Goal: Task Accomplishment & Management: Use online tool/utility

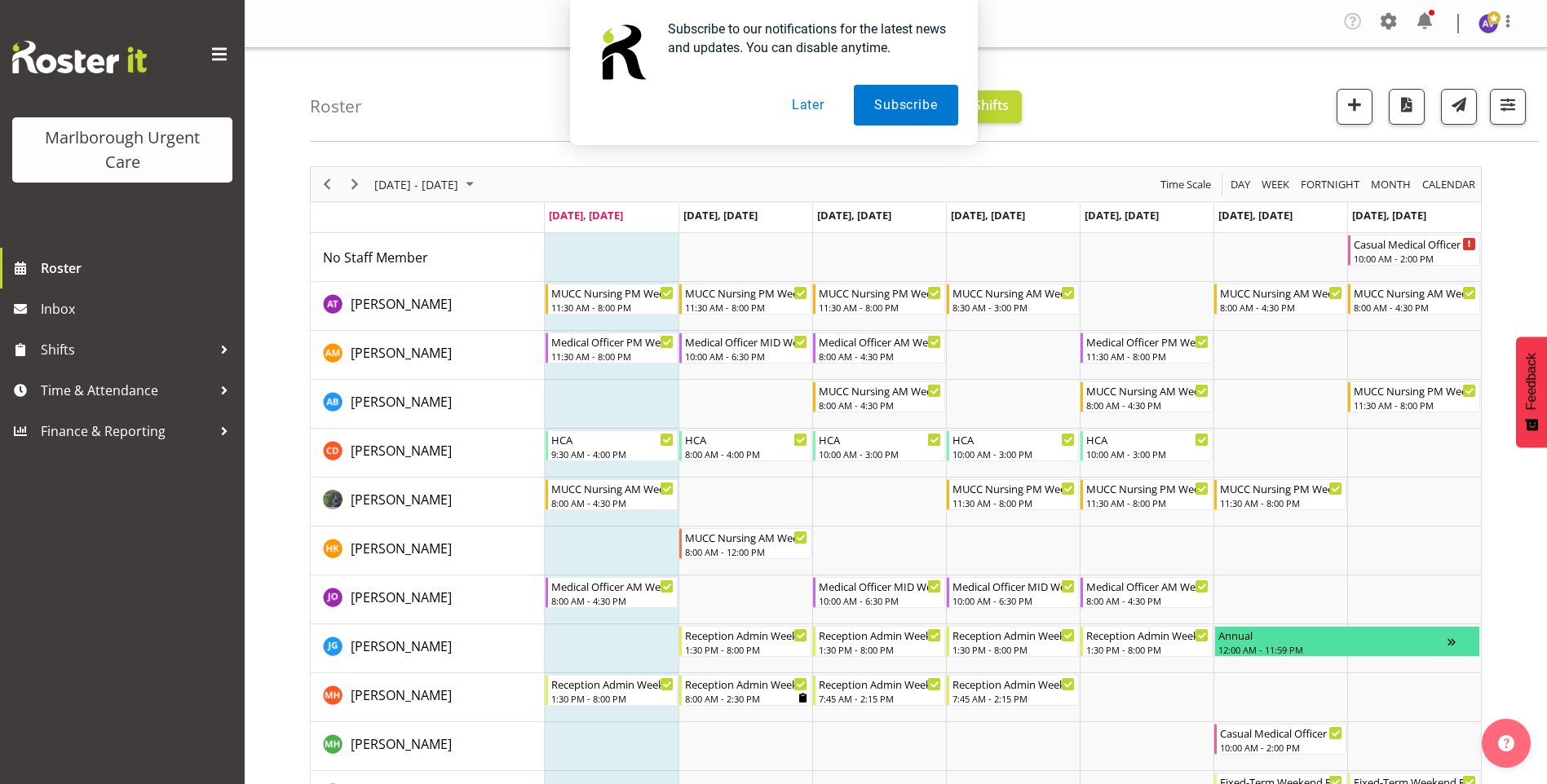
click at [822, 108] on button "Later" at bounding box center [807, 105] width 73 height 40
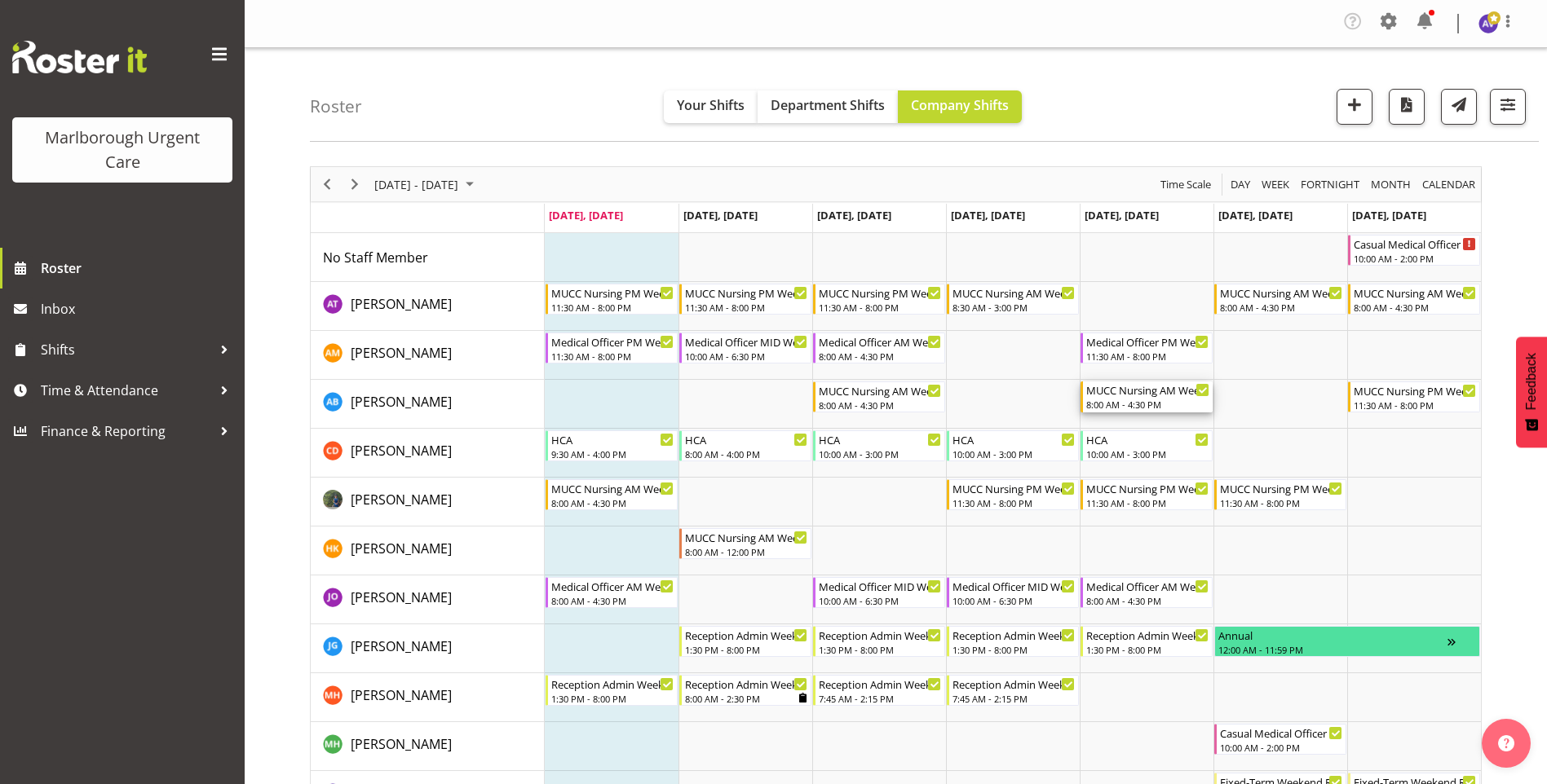
click at [1152, 394] on div "MUCC Nursing AM Weekday" at bounding box center [1147, 390] width 123 height 16
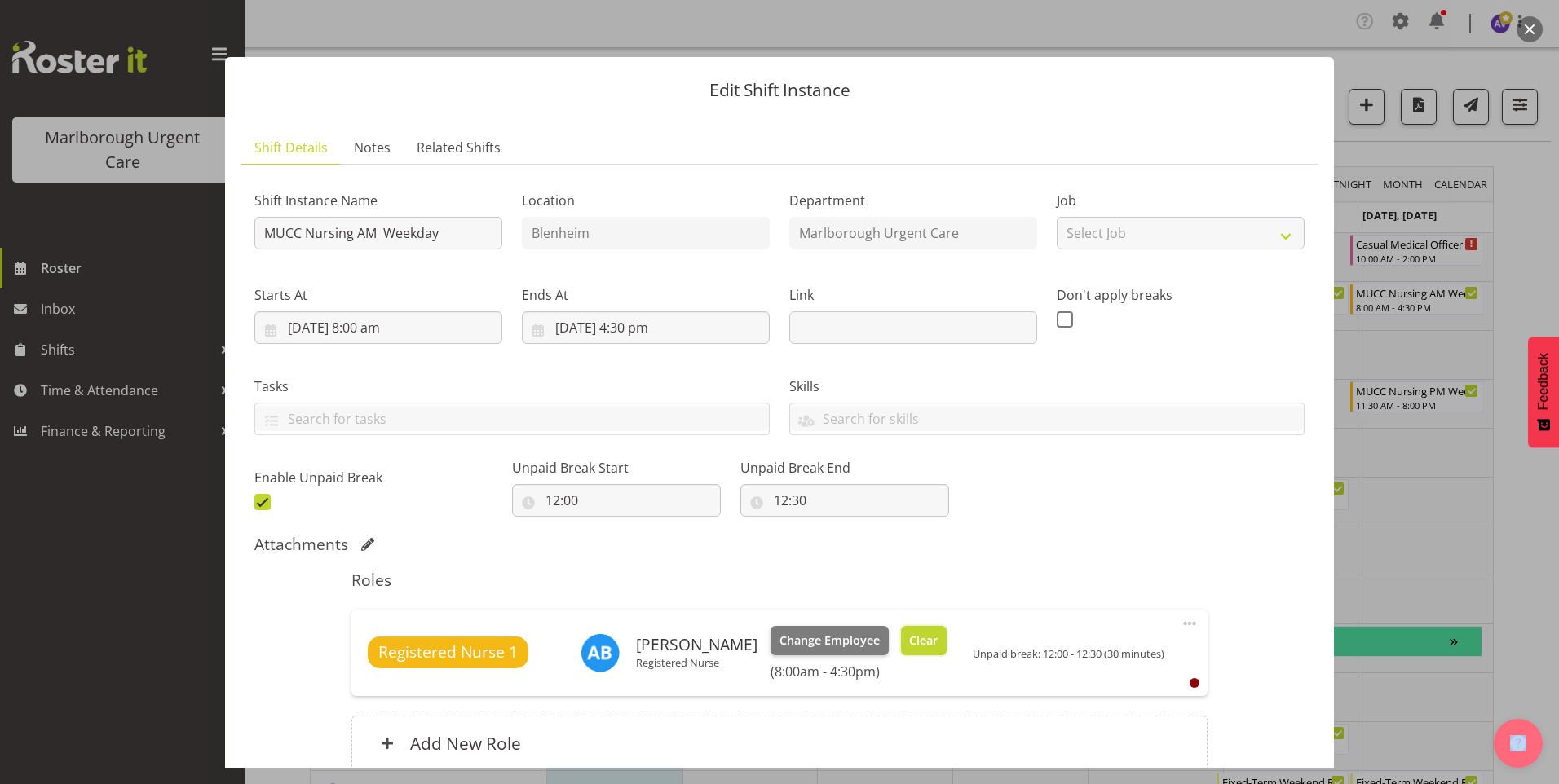
click at [918, 646] on span "Clear" at bounding box center [924, 641] width 29 height 18
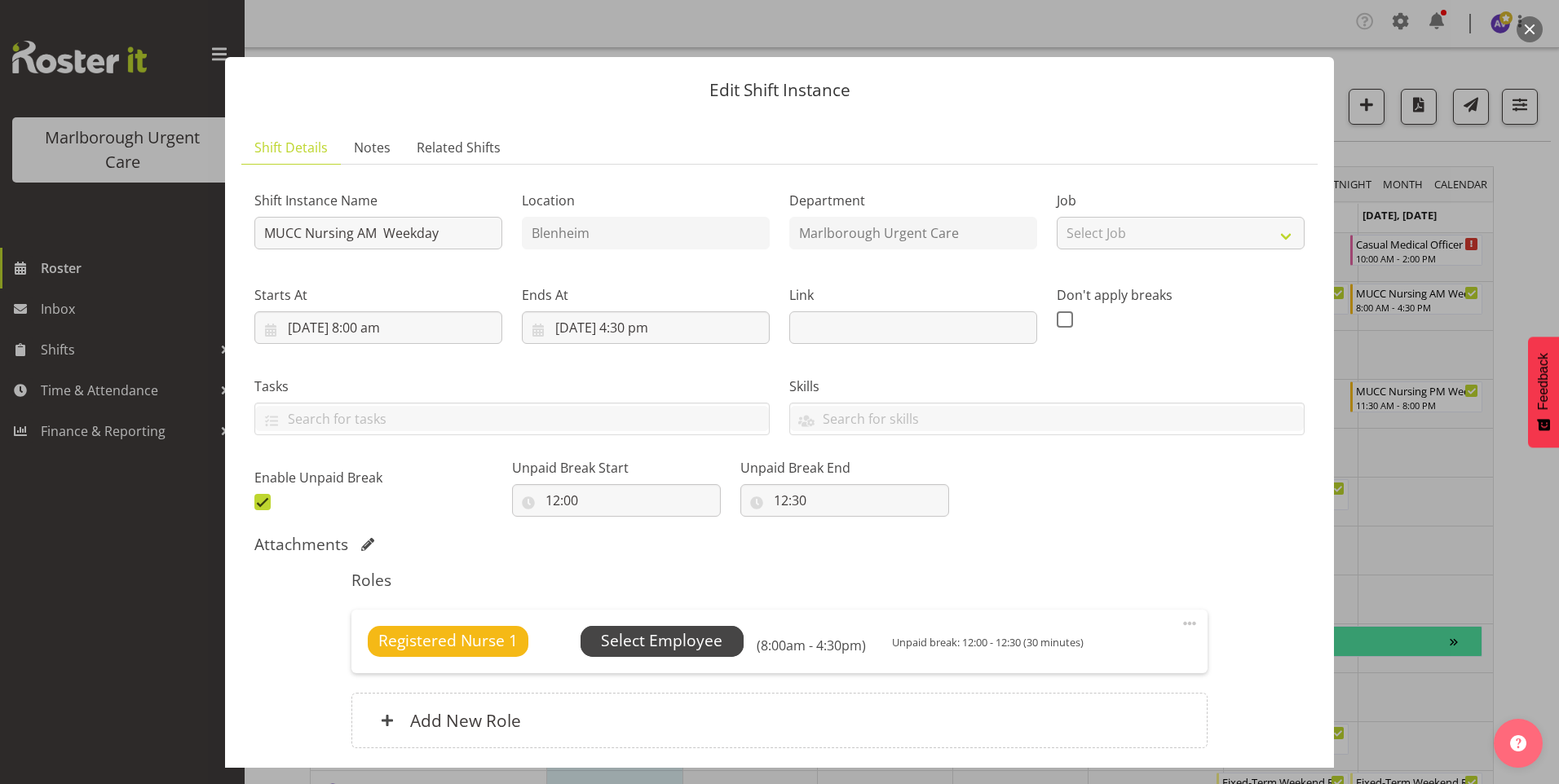
click at [697, 628] on span "Select Employee" at bounding box center [662, 642] width 163 height 31
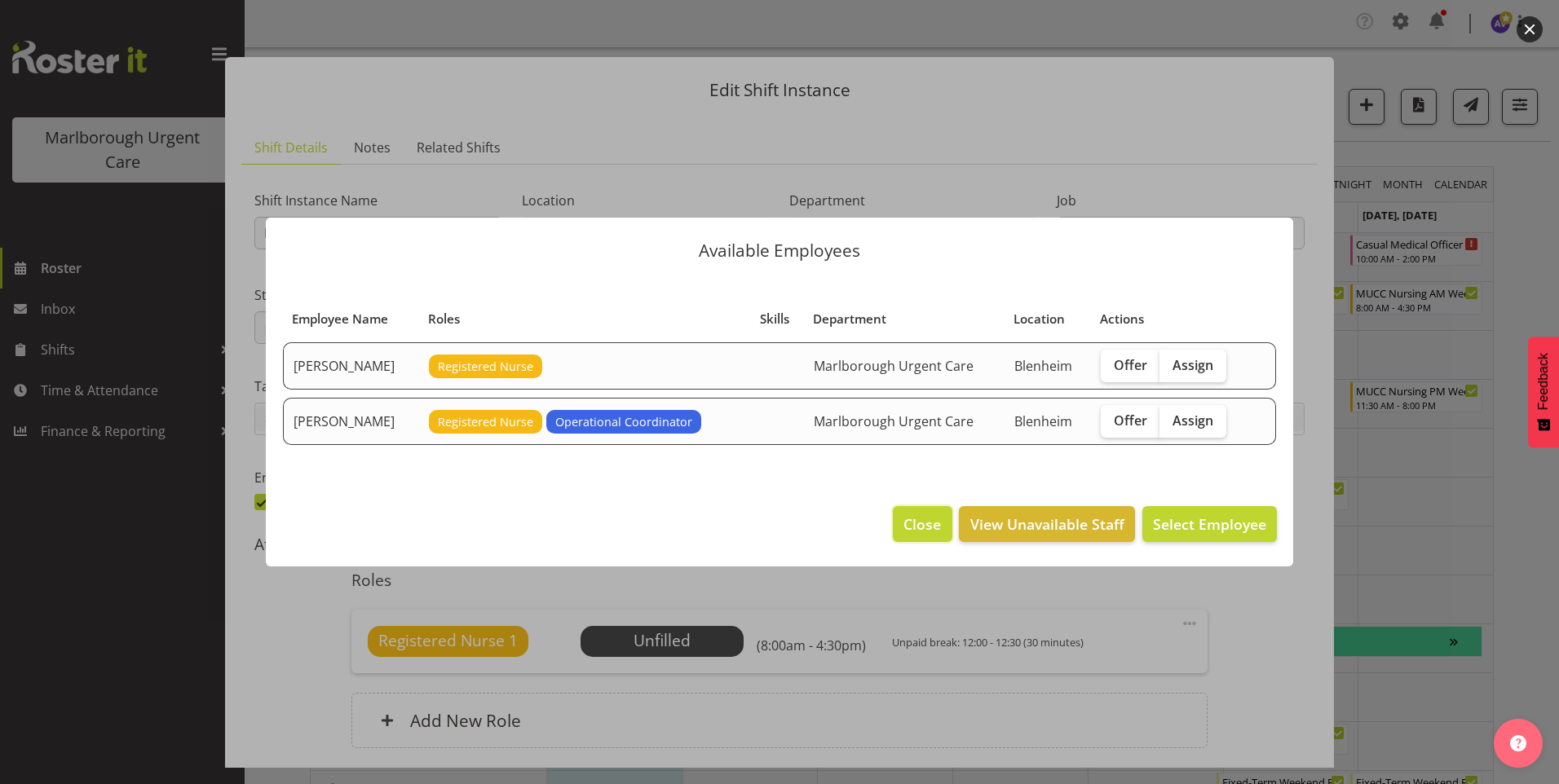
click at [929, 525] on span "Close" at bounding box center [923, 525] width 38 height 21
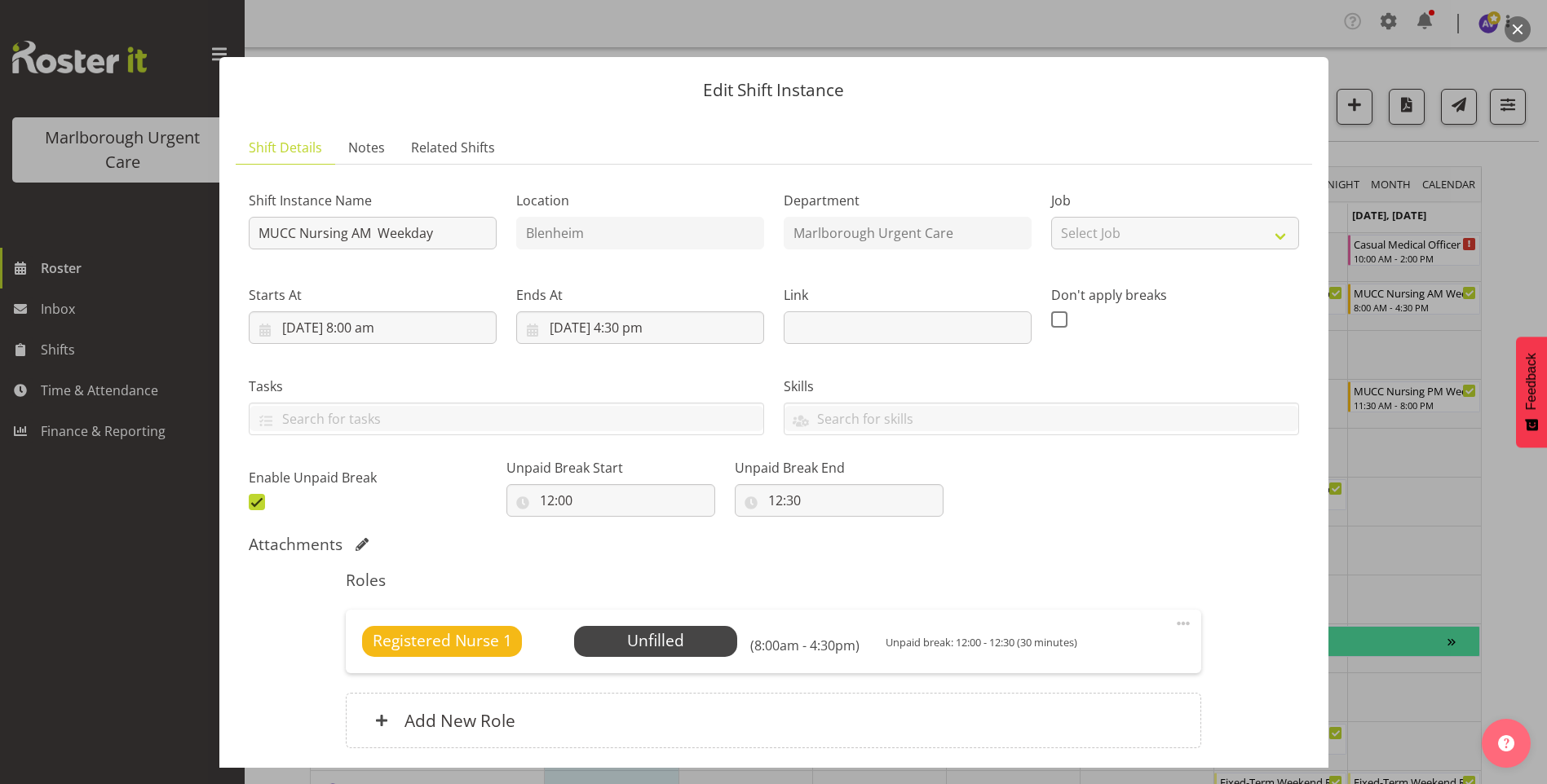
click at [1510, 30] on button "button" at bounding box center [1517, 30] width 26 height 26
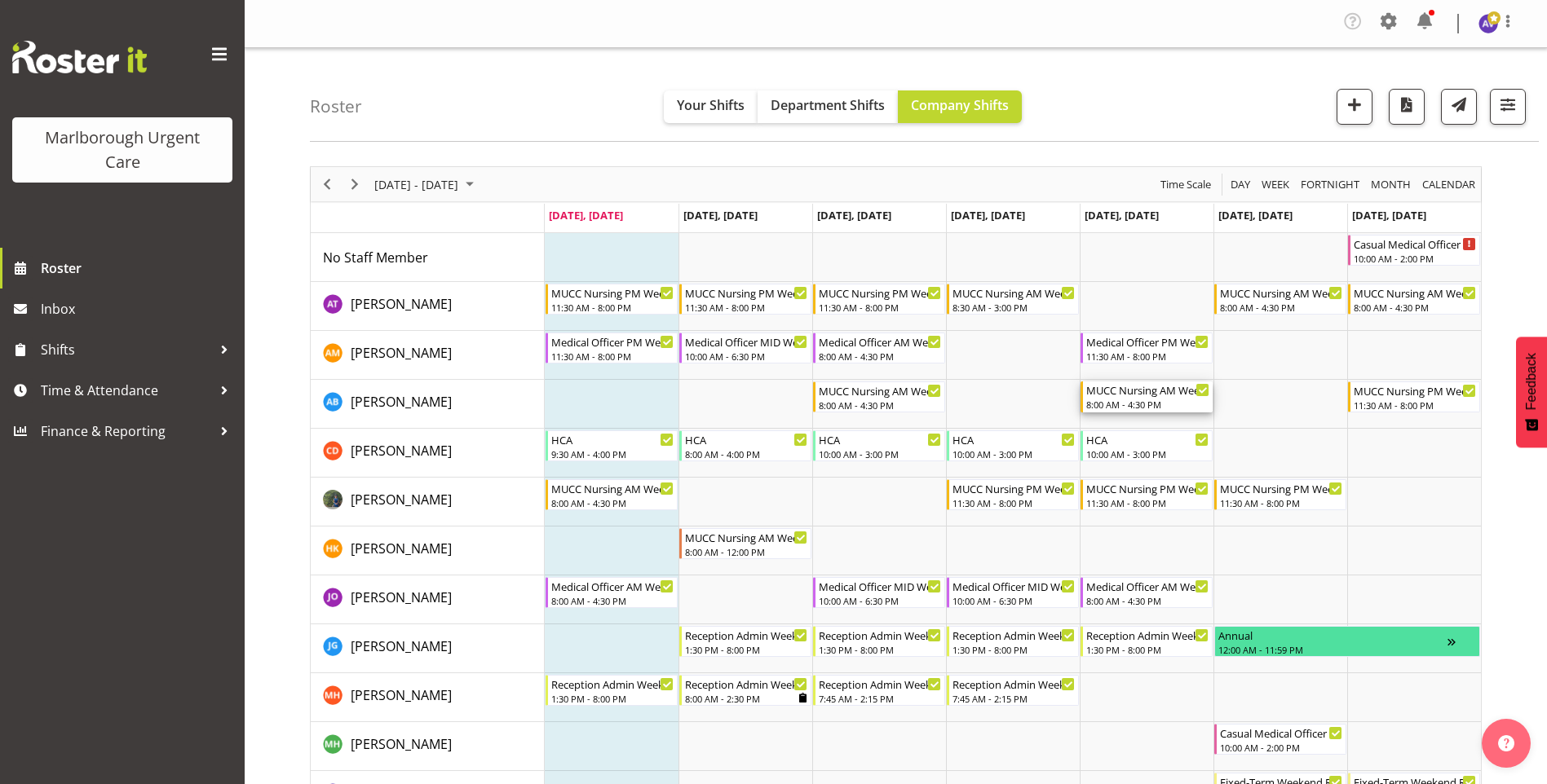
click at [1161, 404] on div "8:00 AM - 4:30 PM" at bounding box center [1147, 404] width 123 height 13
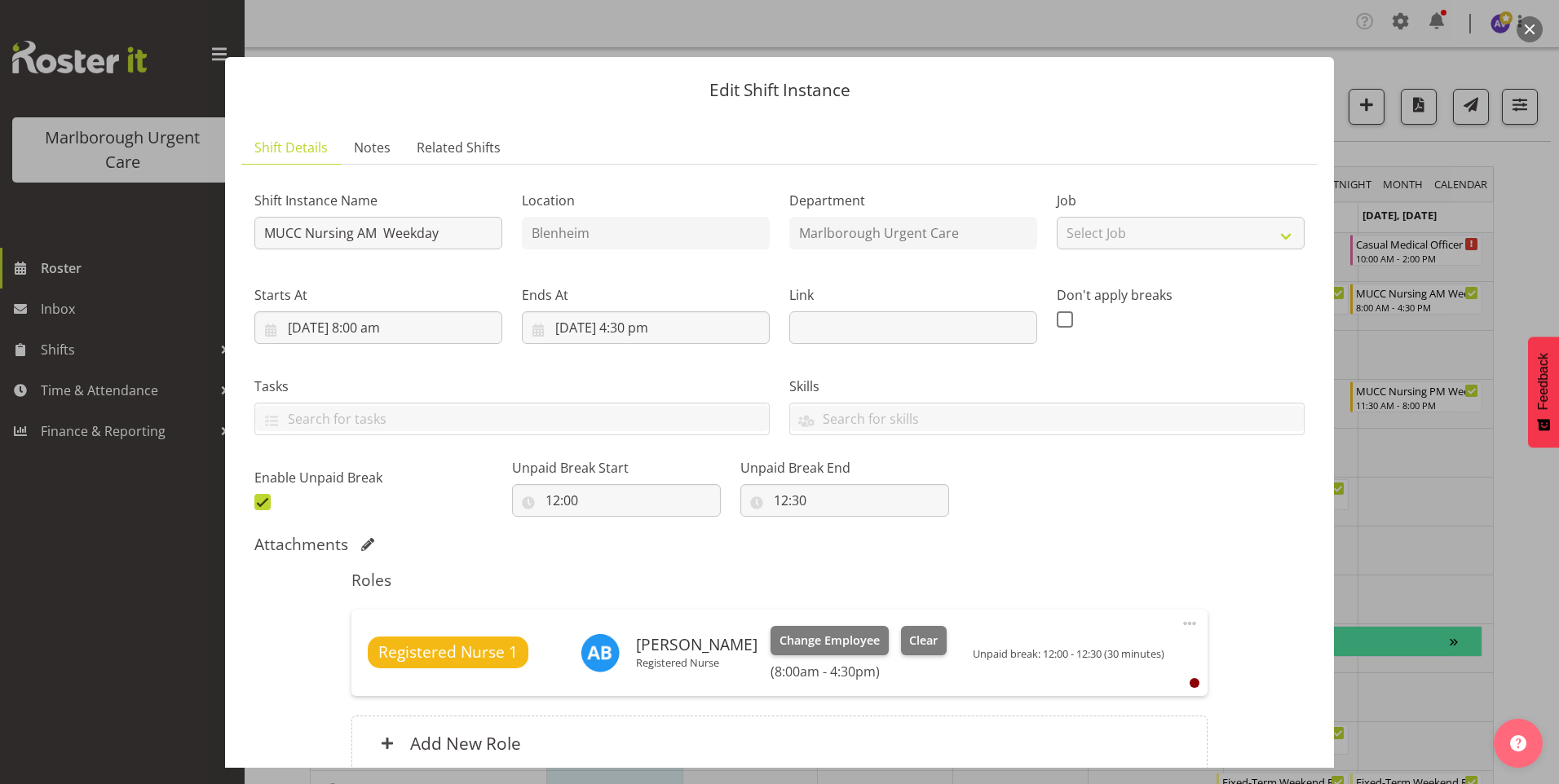
scroll to position [148, 0]
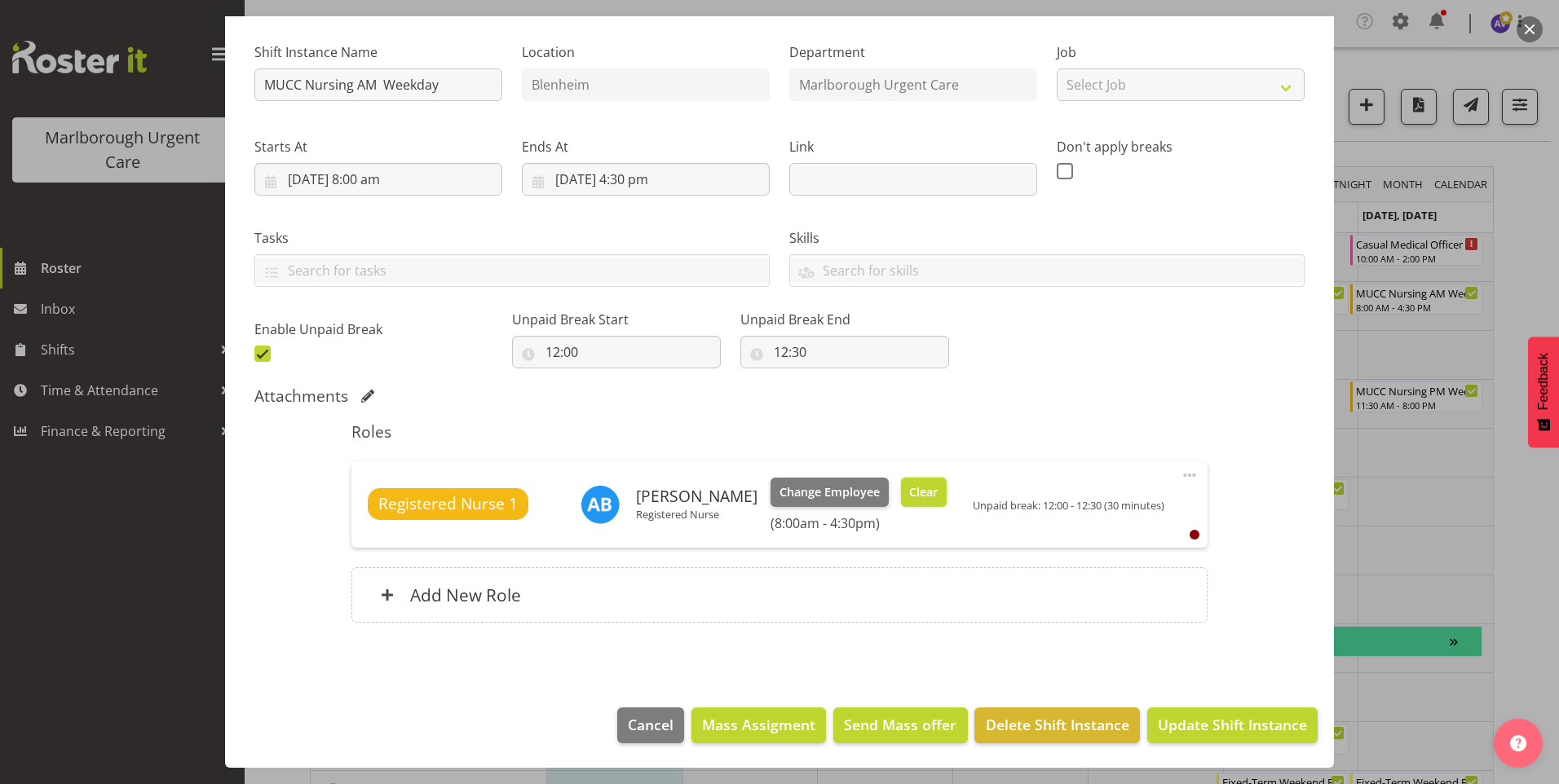
click at [910, 487] on span "Clear" at bounding box center [924, 492] width 29 height 18
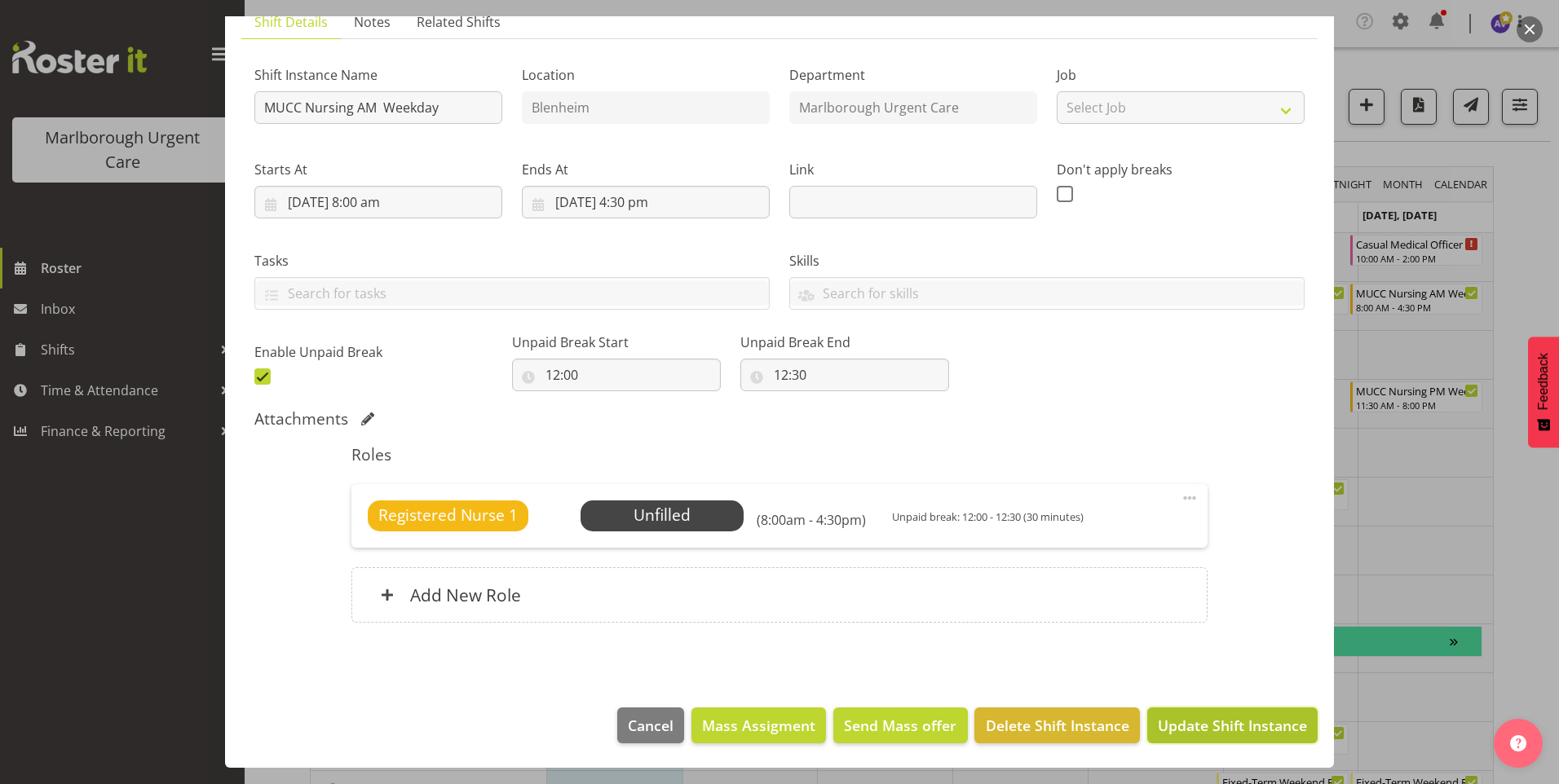
click at [1215, 726] on span "Update Shift Instance" at bounding box center [1233, 726] width 149 height 21
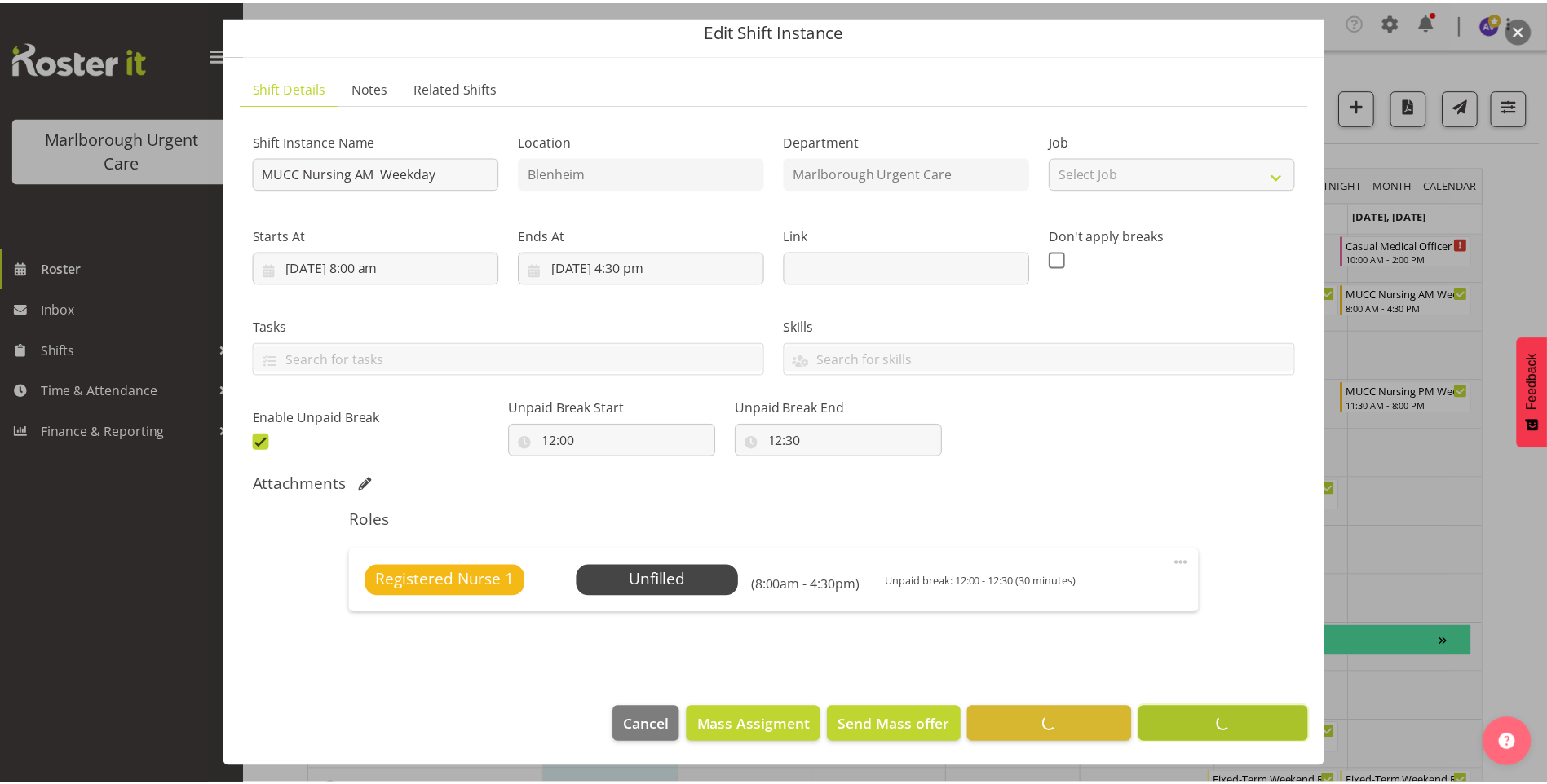
scroll to position [60, 0]
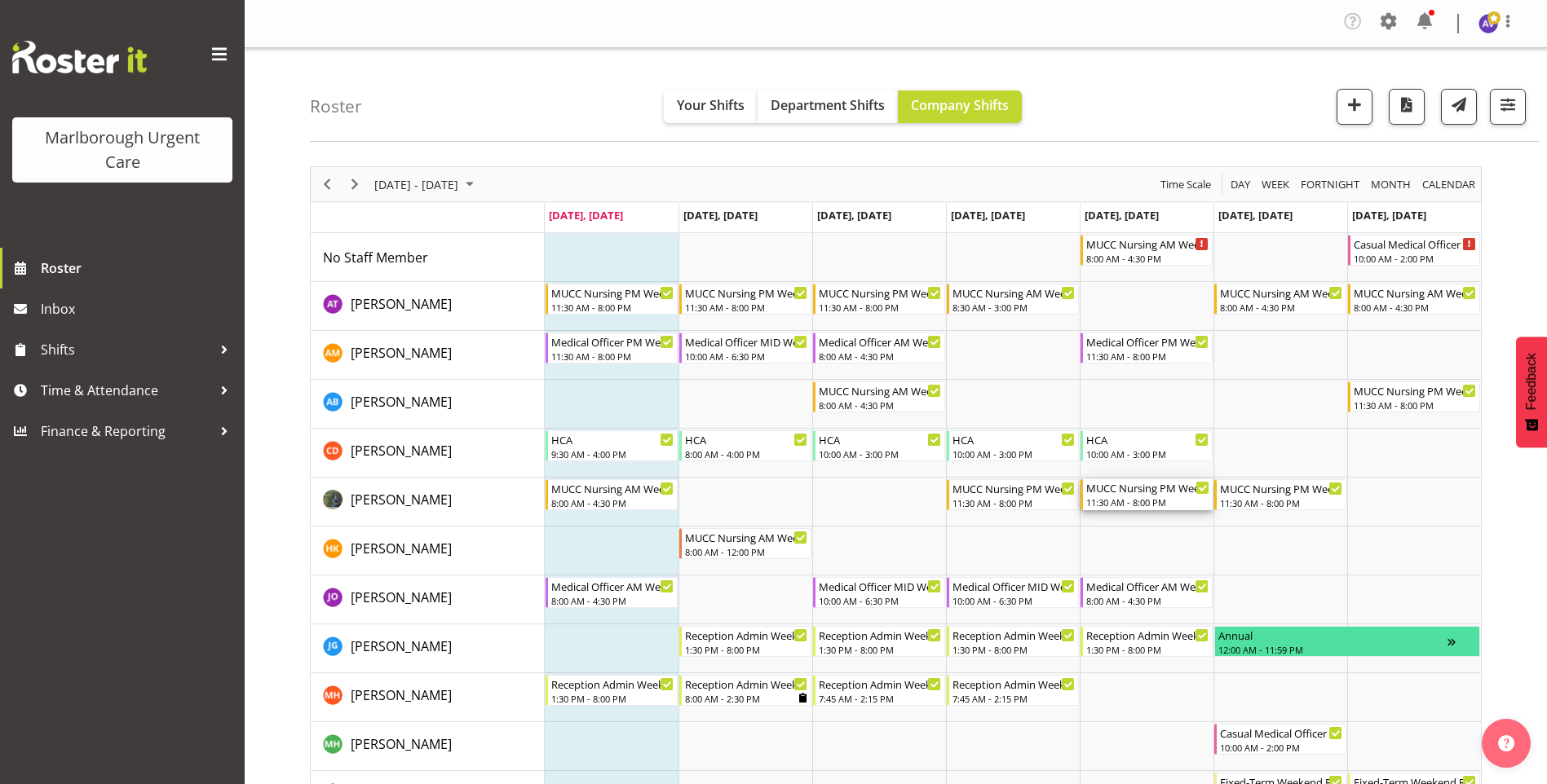
click at [1118, 496] on div "MUCC Nursing PM Weekday 11:30 AM - 8:00 PM" at bounding box center [1147, 495] width 123 height 31
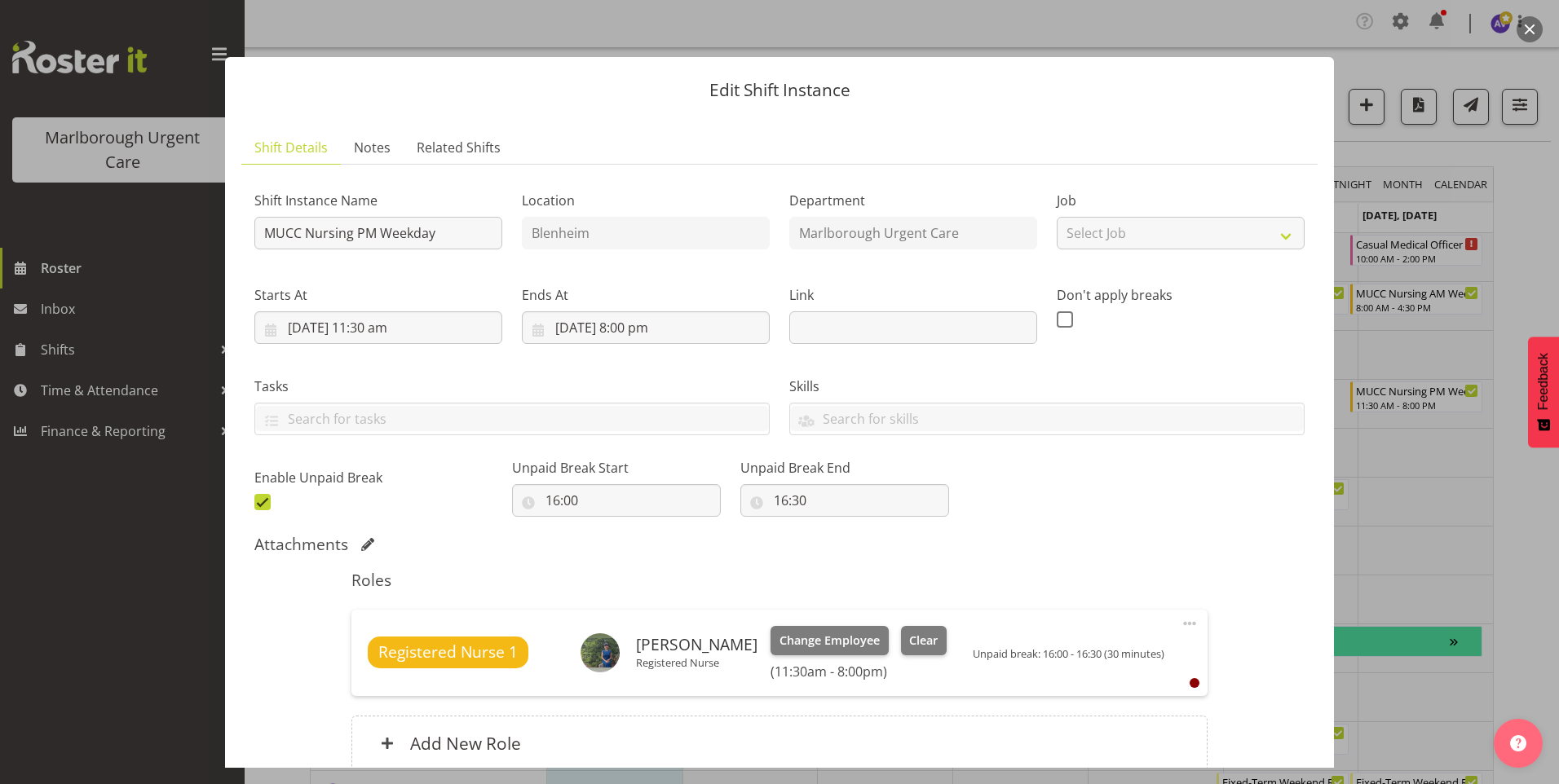
click at [1539, 30] on button "button" at bounding box center [1530, 30] width 26 height 26
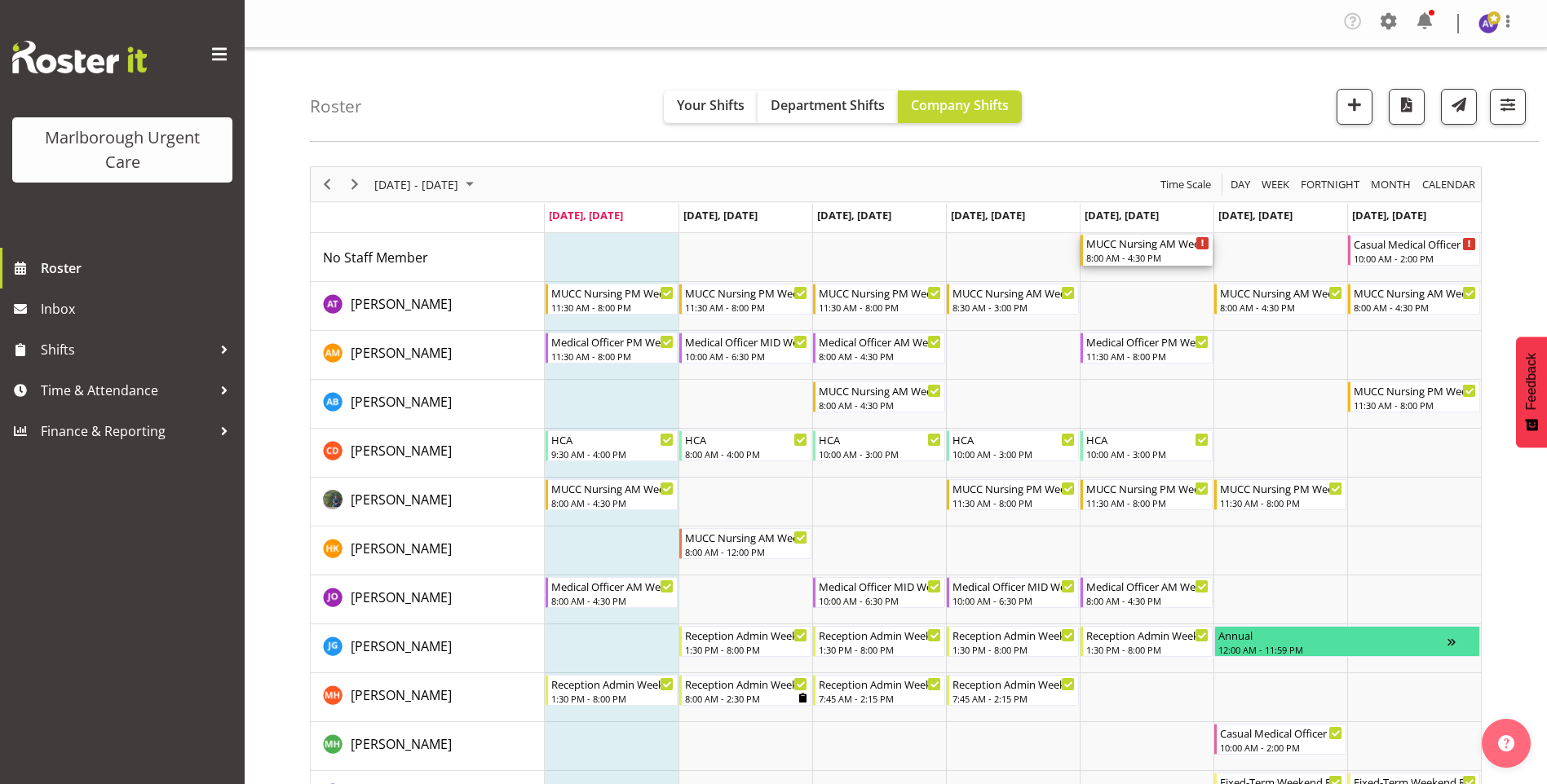
click at [1152, 261] on div "8:00 AM - 4:30 PM" at bounding box center [1147, 258] width 123 height 13
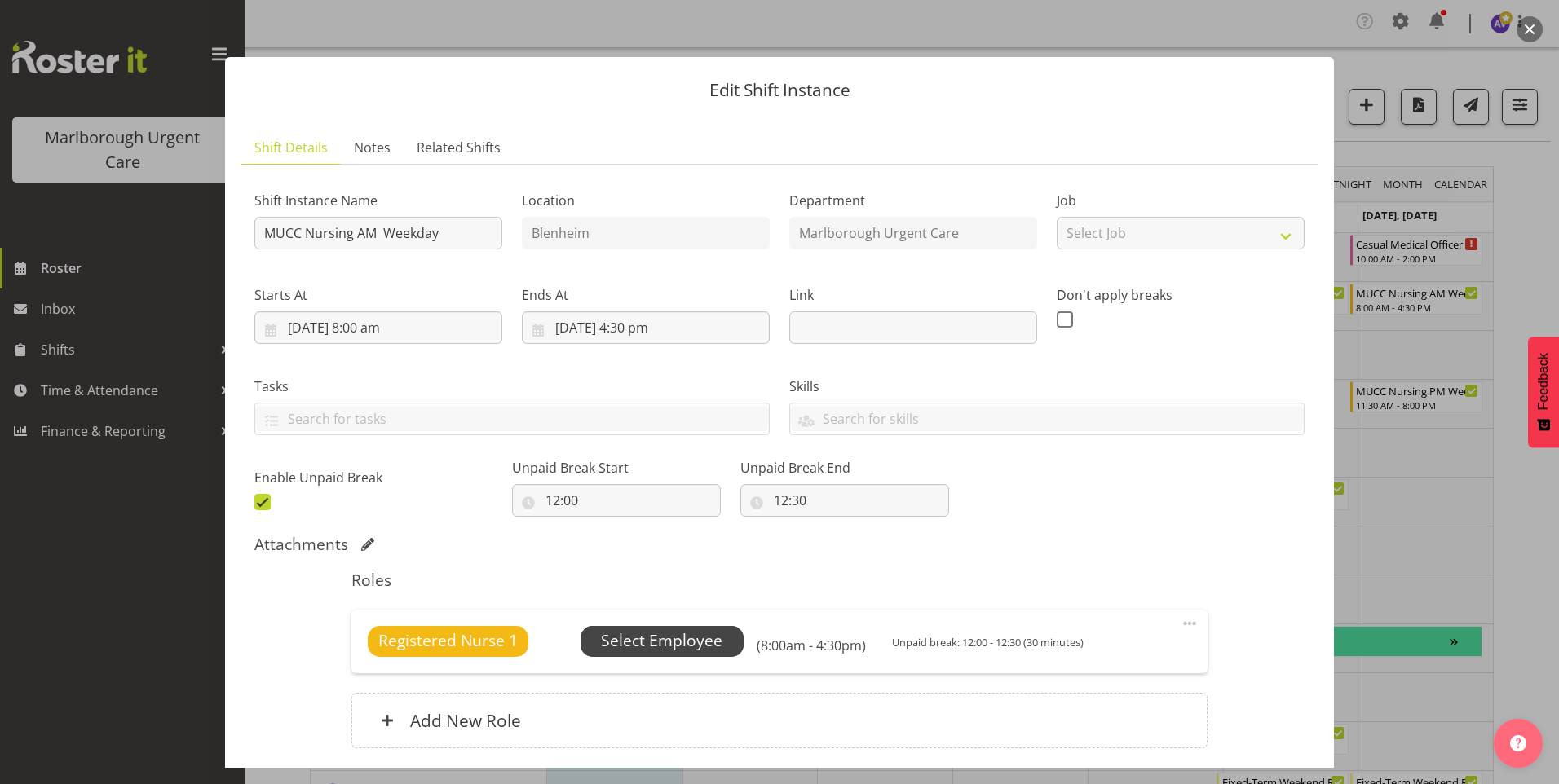
click at [664, 649] on span "Select Employee" at bounding box center [661, 641] width 121 height 24
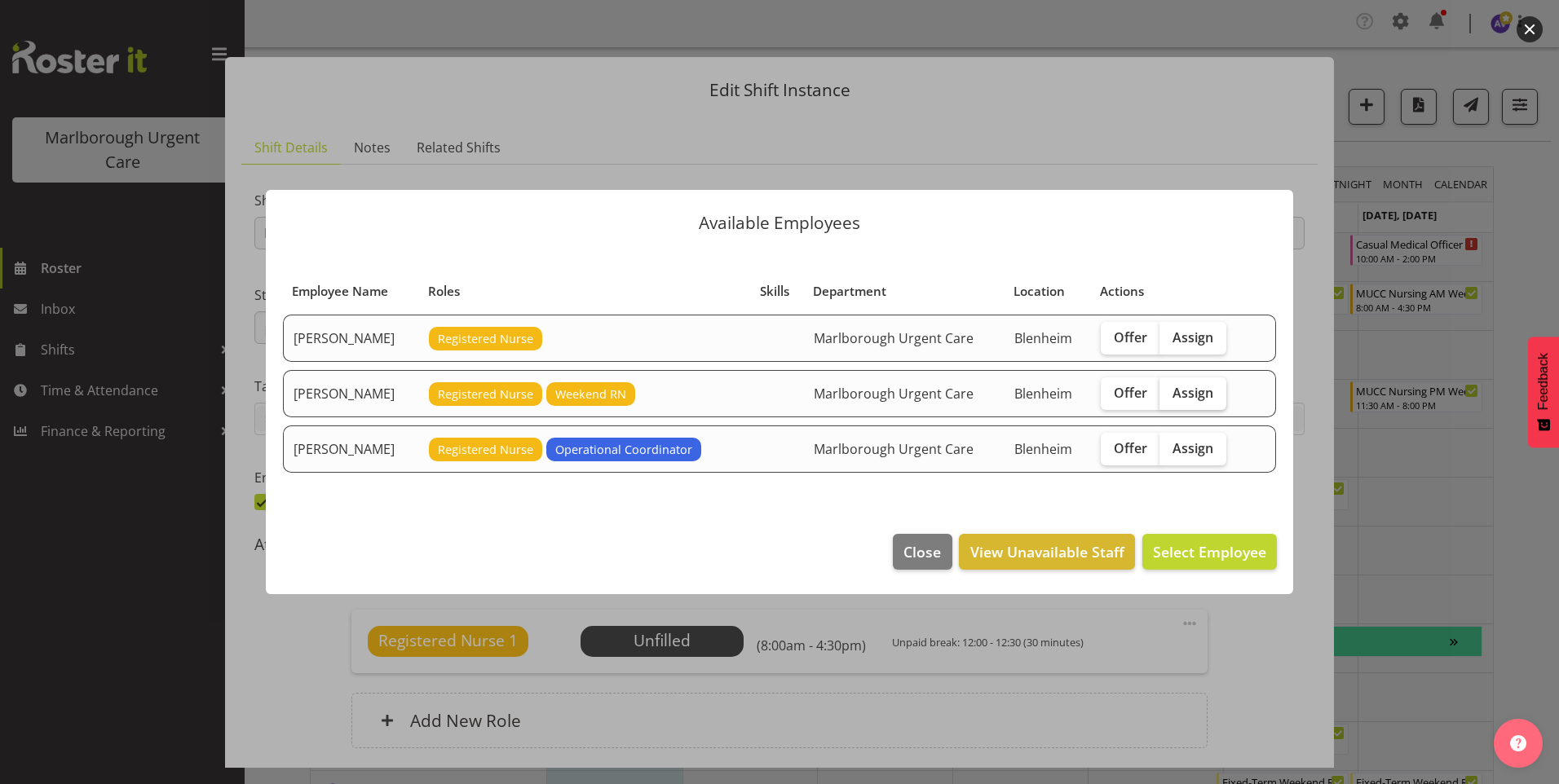
click at [1203, 394] on span "Assign" at bounding box center [1192, 393] width 40 height 16
click at [1170, 394] on input "Assign" at bounding box center [1164, 392] width 11 height 11
checkbox input "true"
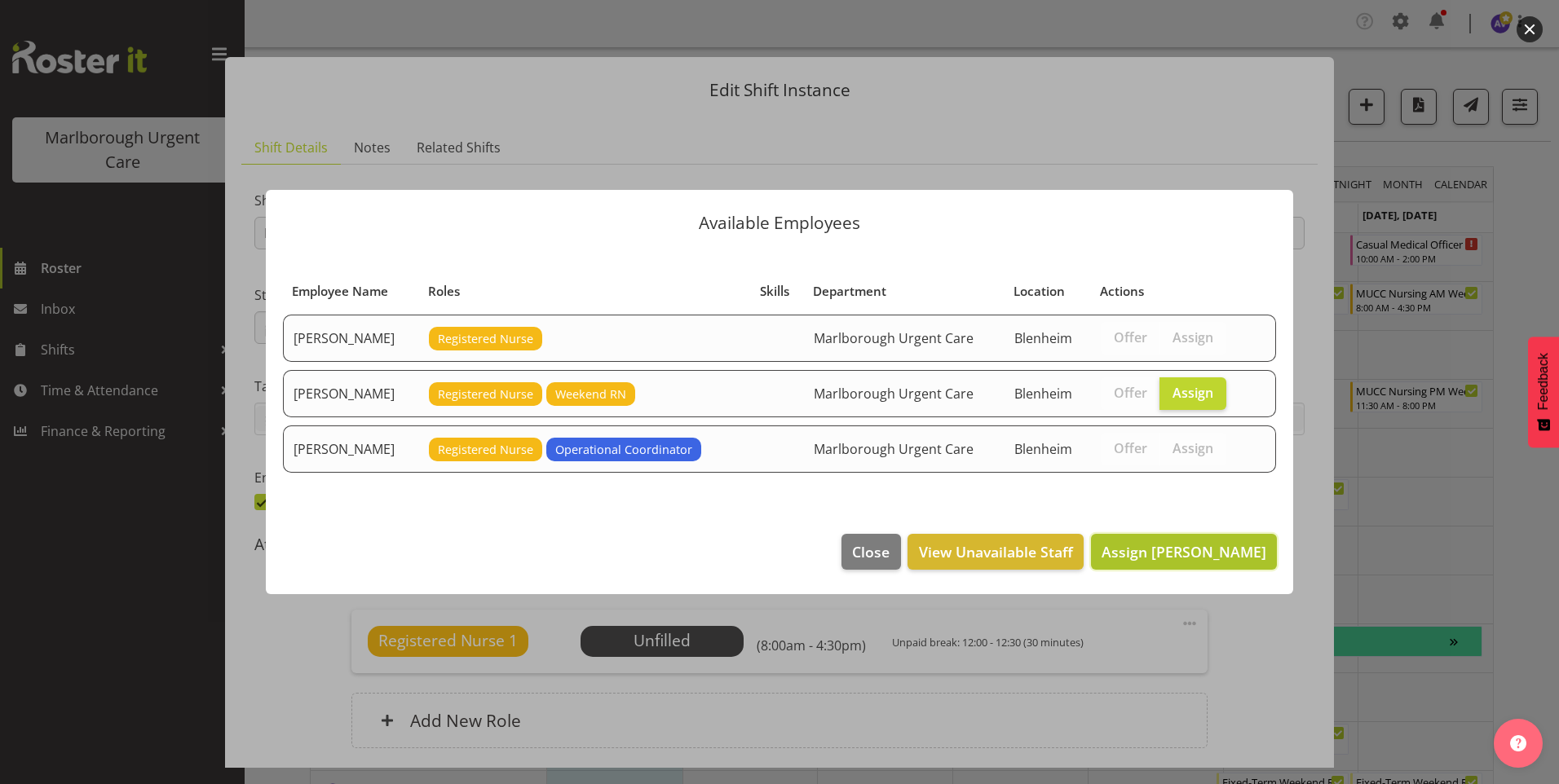
click at [1163, 552] on span "Assign [PERSON_NAME]" at bounding box center [1184, 552] width 165 height 20
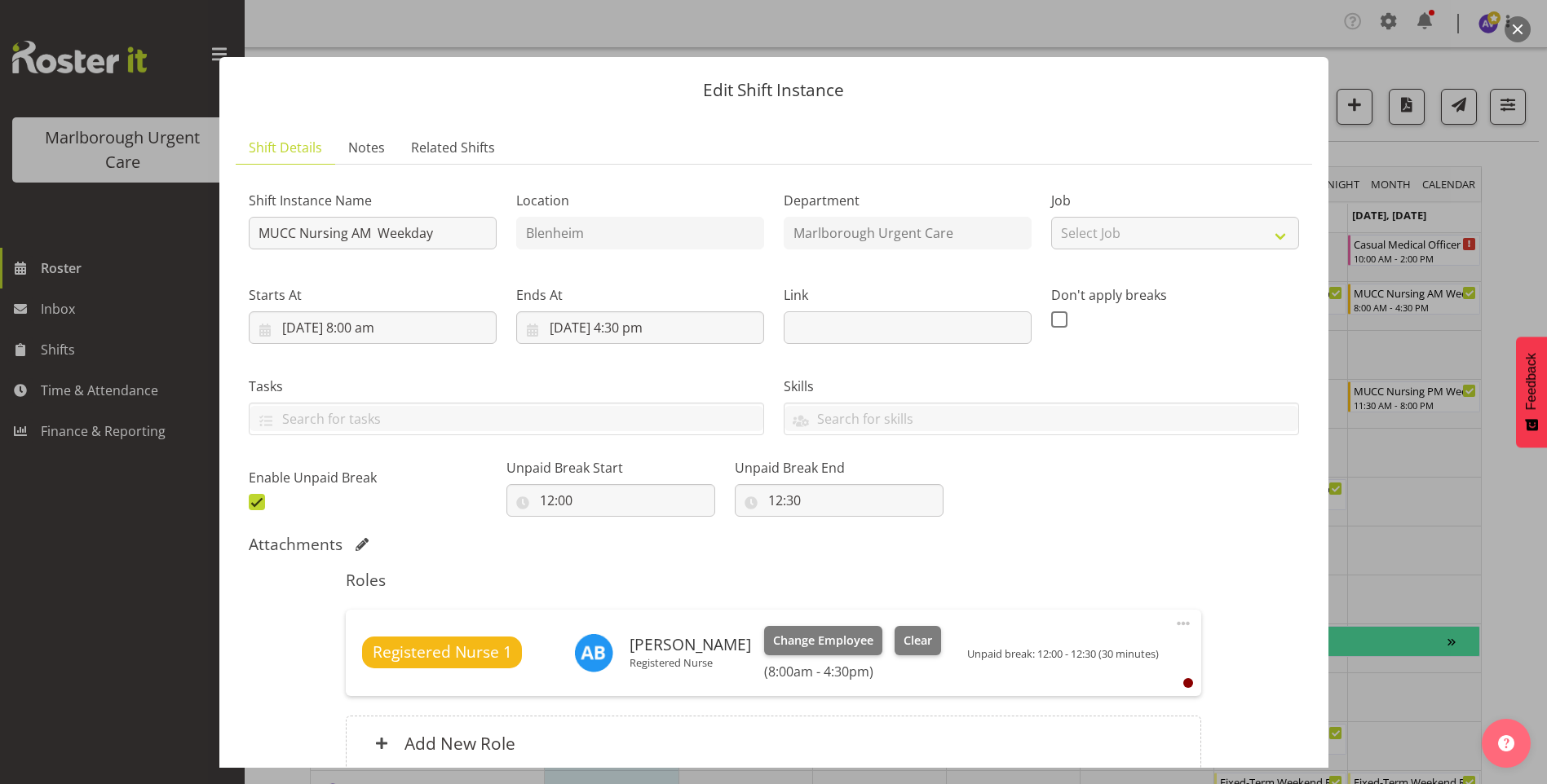
click at [1518, 28] on button "button" at bounding box center [1517, 30] width 26 height 26
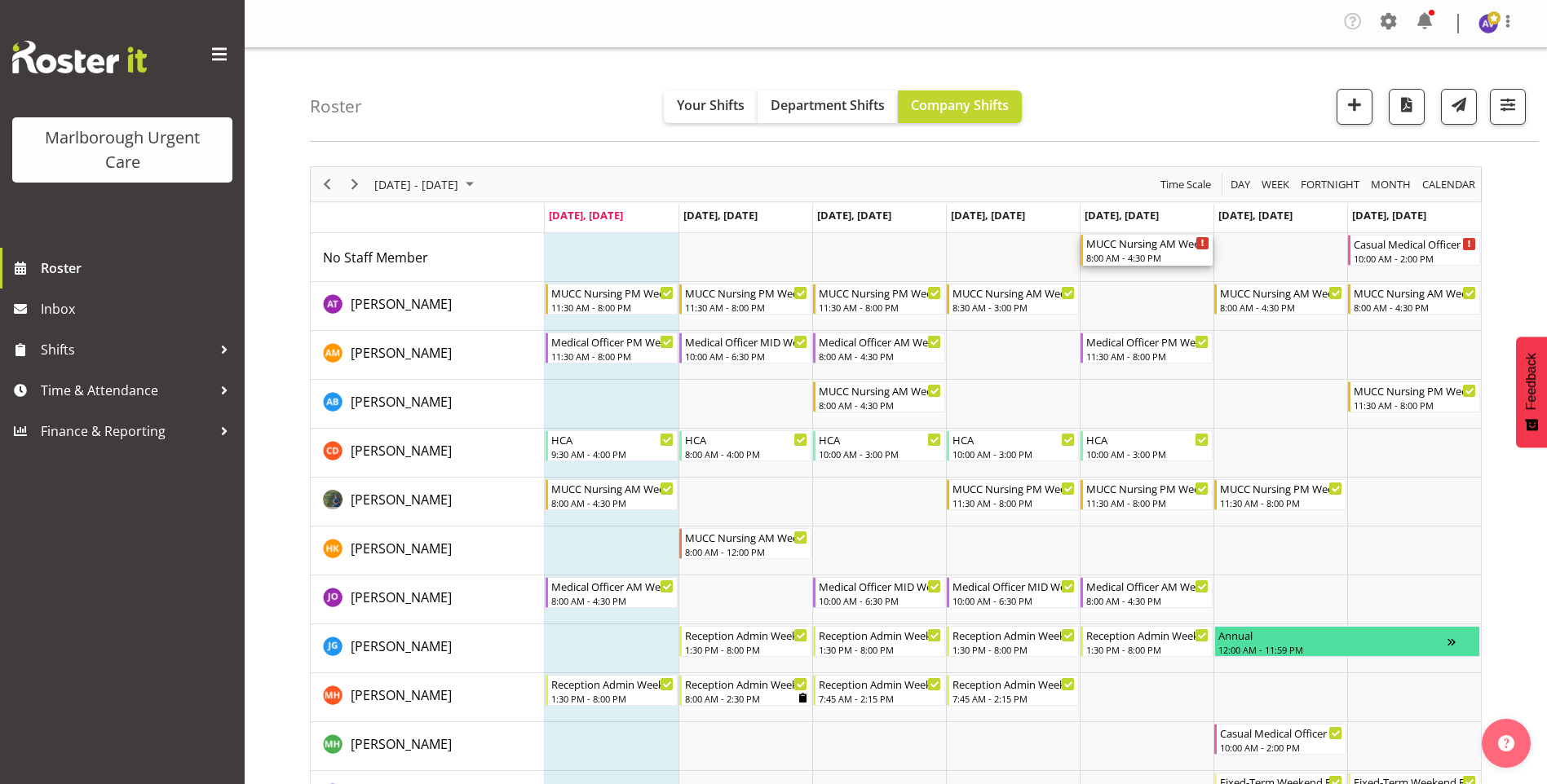
click at [1133, 248] on div "MUCC Nursing AM Weekday" at bounding box center [1147, 243] width 123 height 16
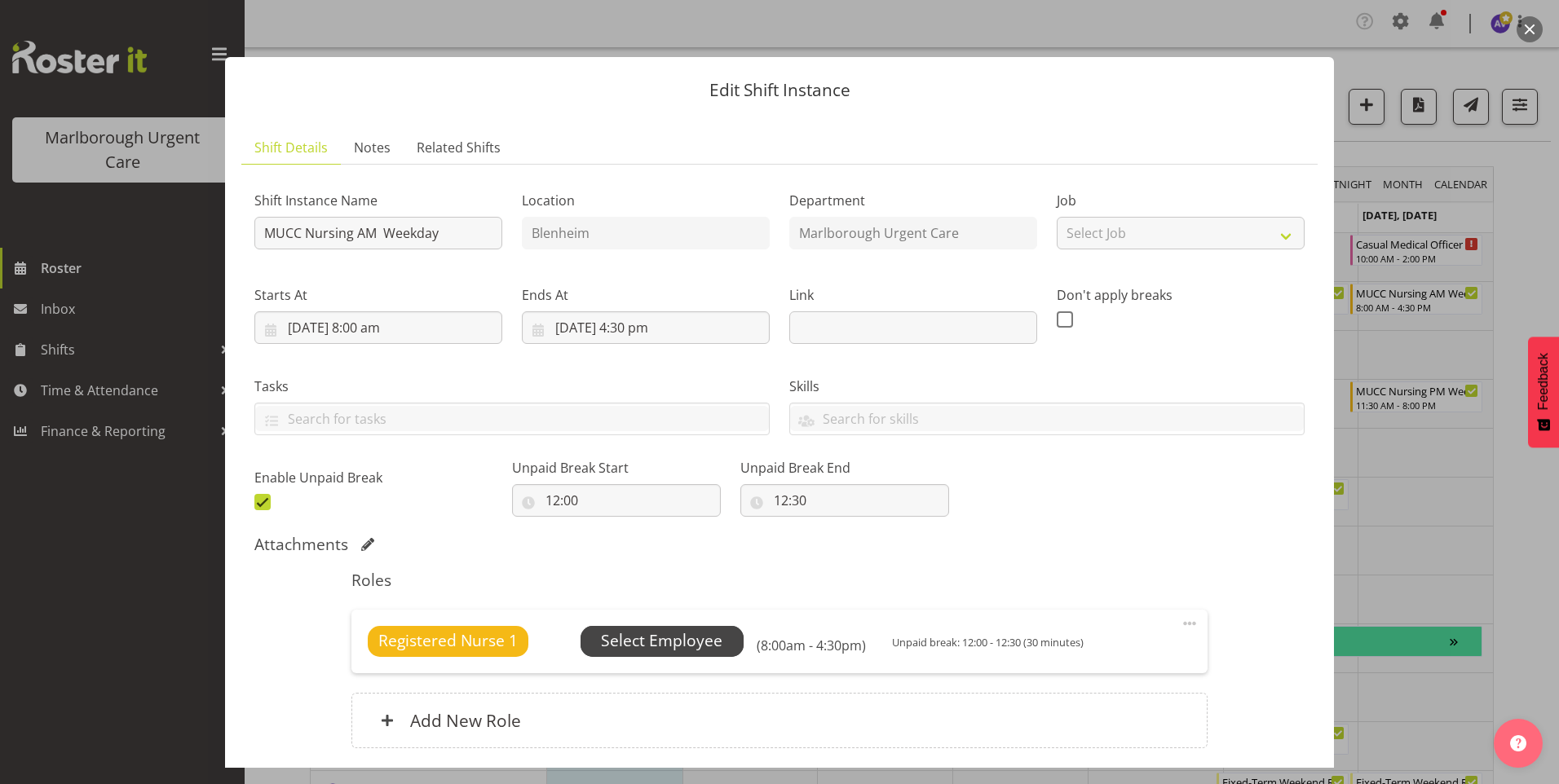
click at [655, 628] on span "Select Employee" at bounding box center [662, 642] width 163 height 31
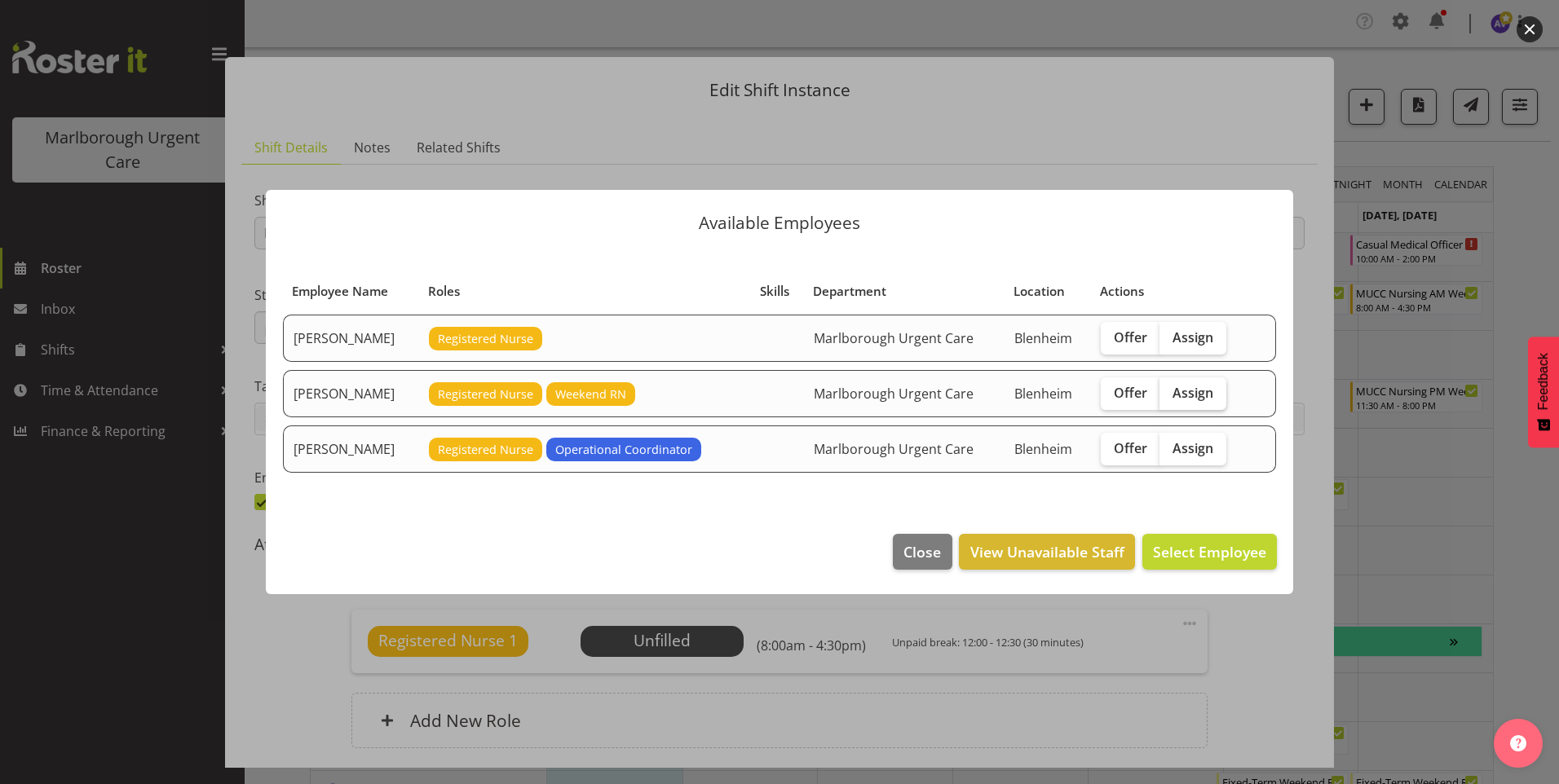
click at [1203, 395] on span "Assign" at bounding box center [1192, 393] width 40 height 16
click at [1170, 395] on input "Assign" at bounding box center [1164, 392] width 11 height 11
checkbox input "true"
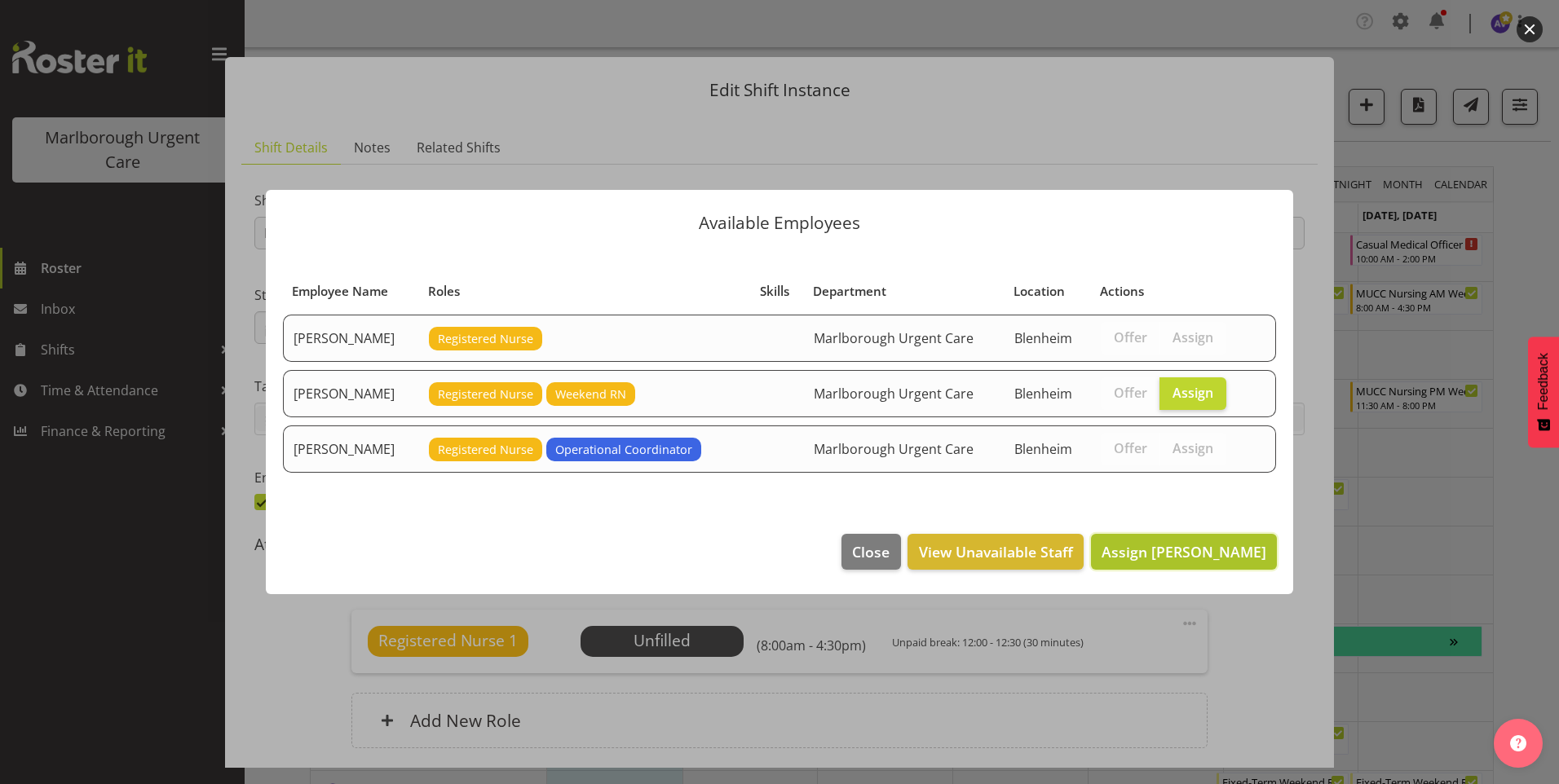
click at [1164, 550] on span "Assign [PERSON_NAME]" at bounding box center [1184, 552] width 165 height 20
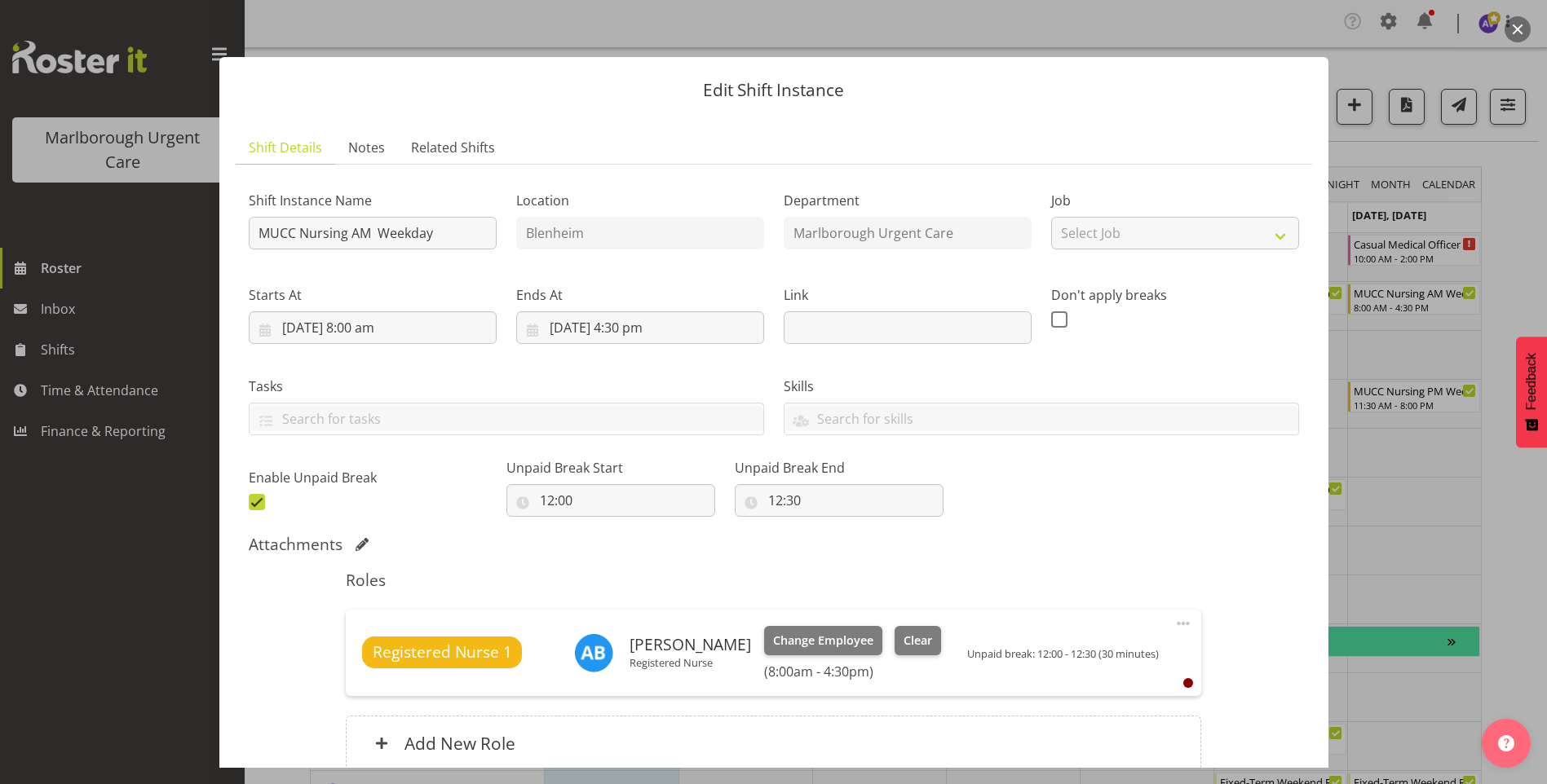
scroll to position [148, 0]
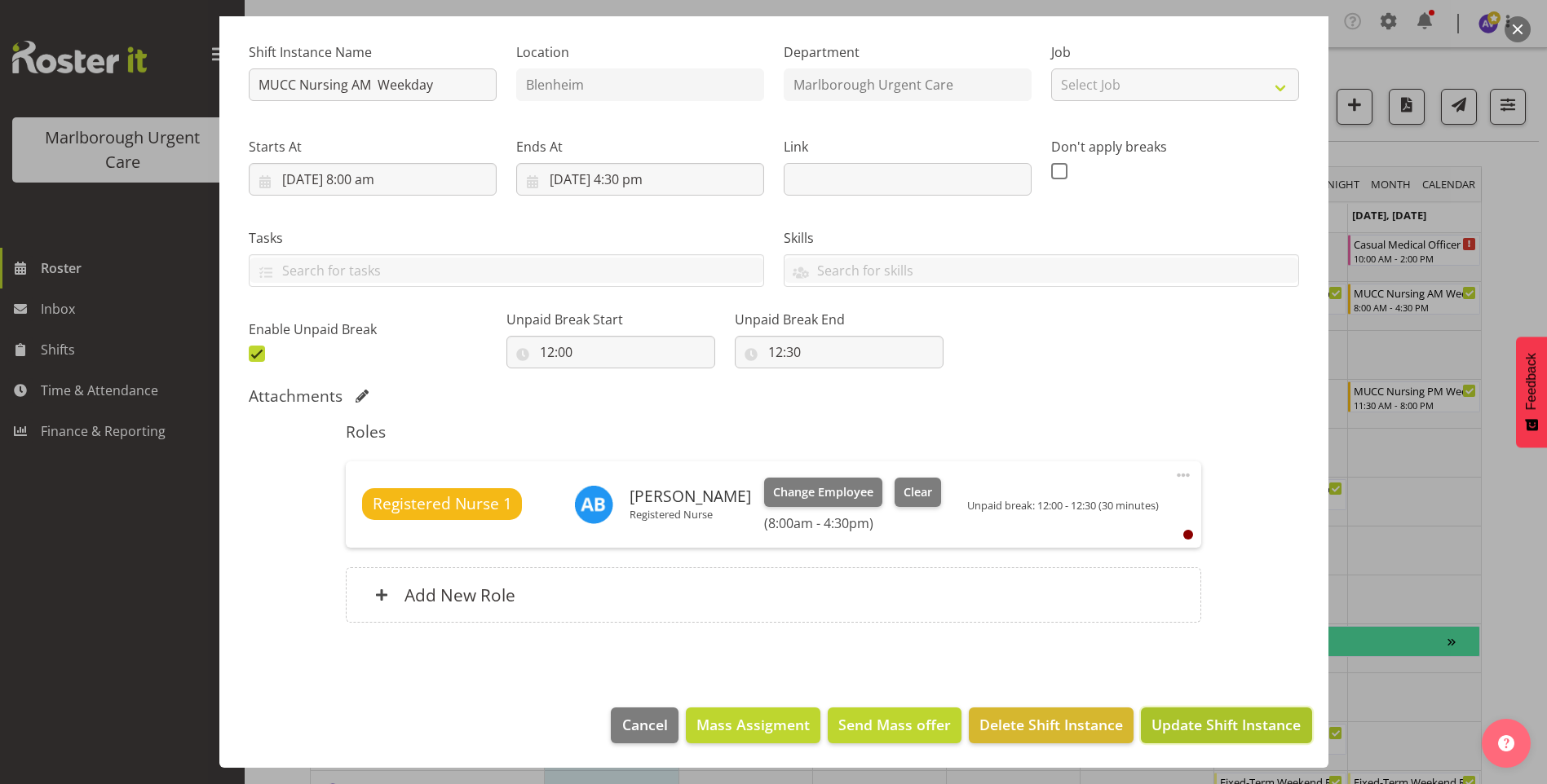
click at [1182, 721] on span "Update Shift Instance" at bounding box center [1226, 725] width 149 height 21
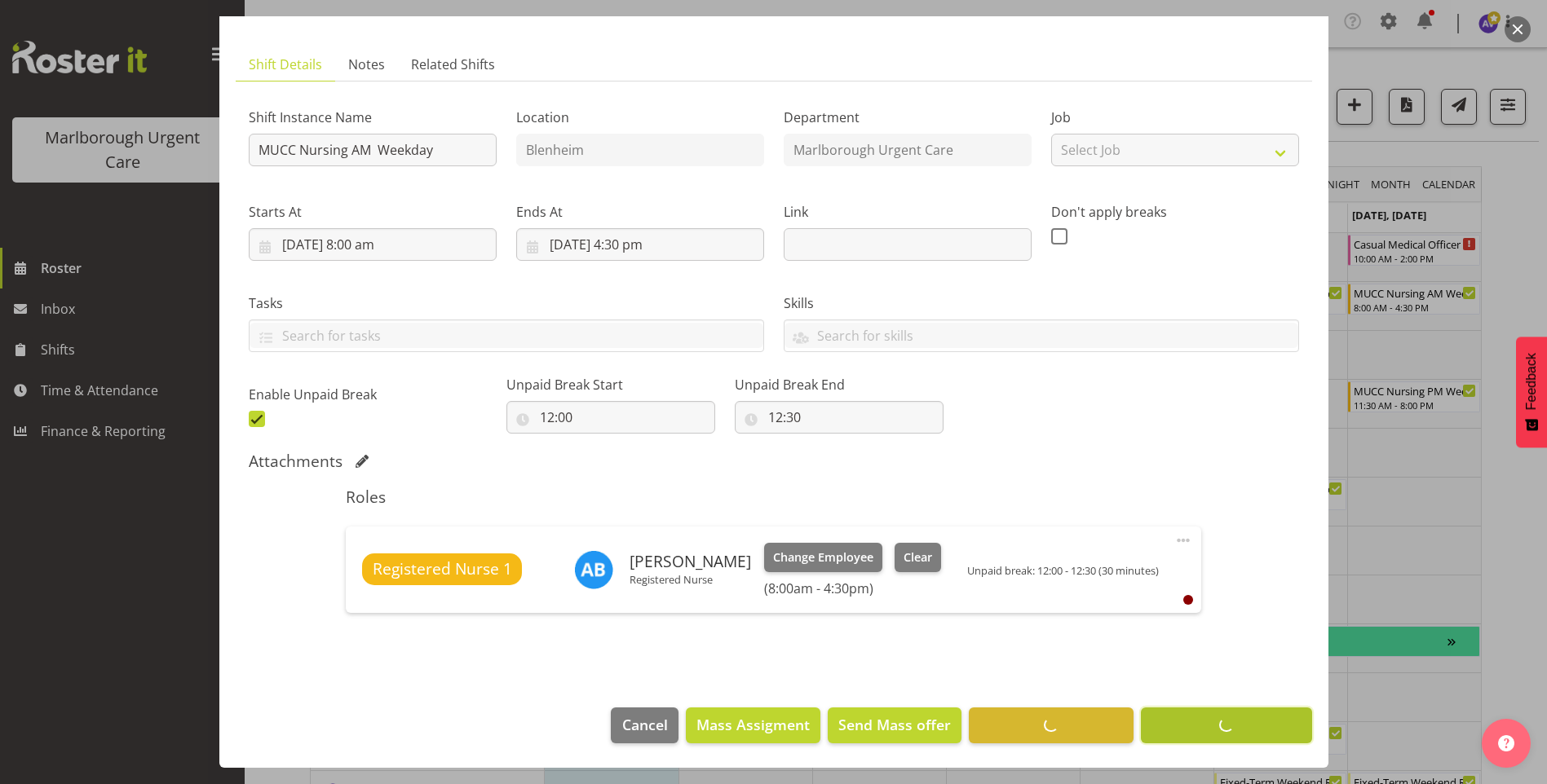
scroll to position [83, 0]
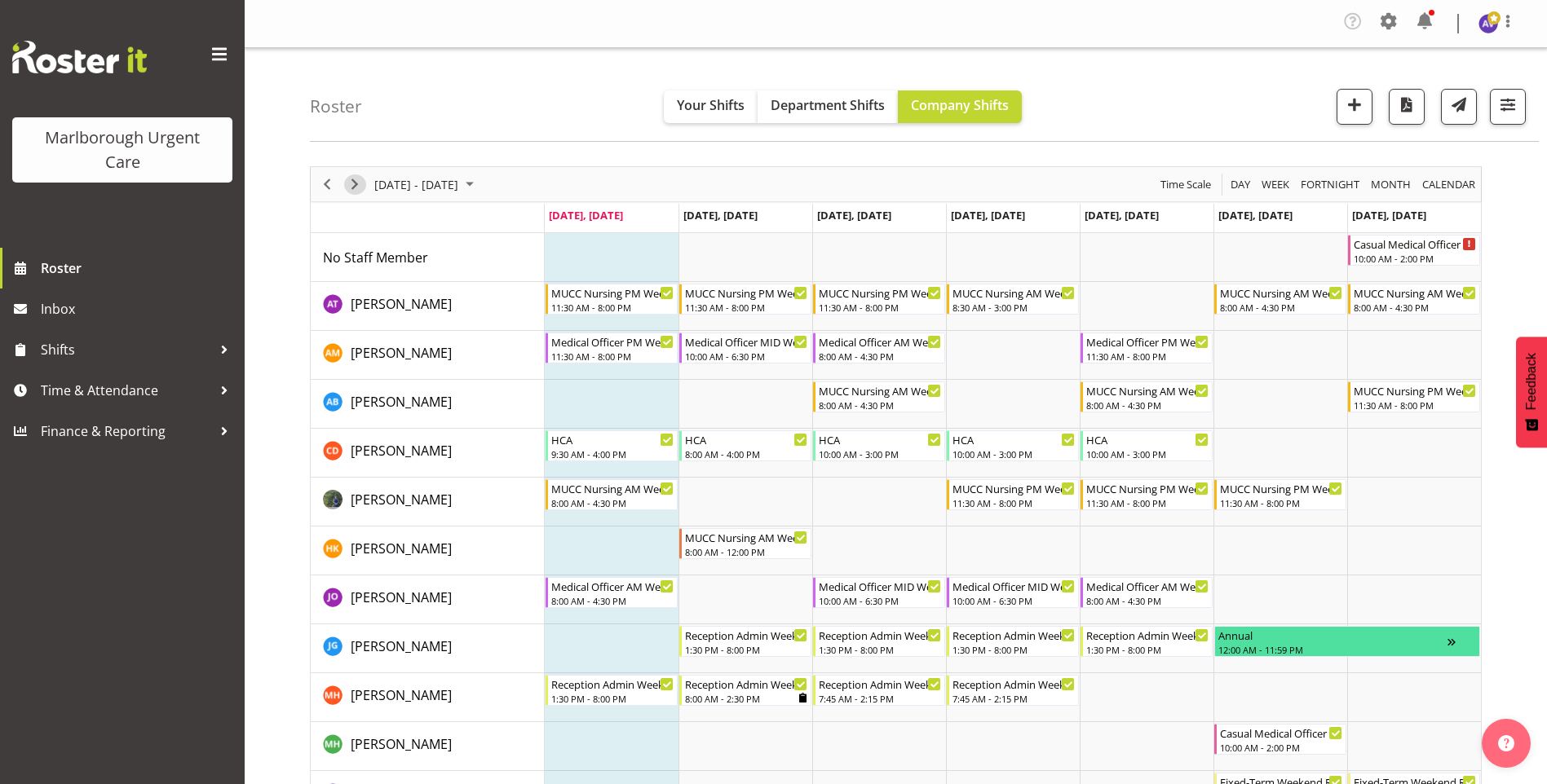
click at [354, 184] on span "Next" at bounding box center [355, 184] width 20 height 21
